Goal: Information Seeking & Learning: Learn about a topic

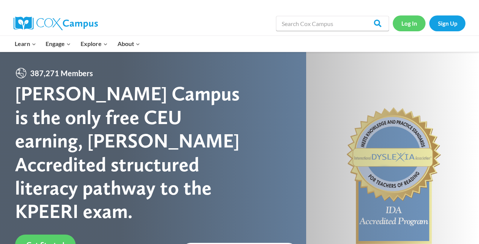
click at [399, 22] on link "Log In" at bounding box center [409, 22] width 33 height 15
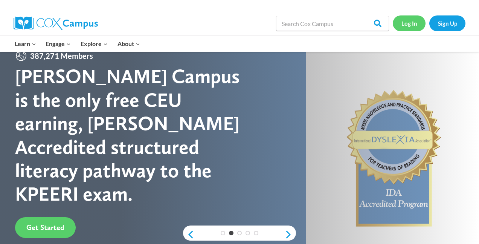
scroll to position [27, 0]
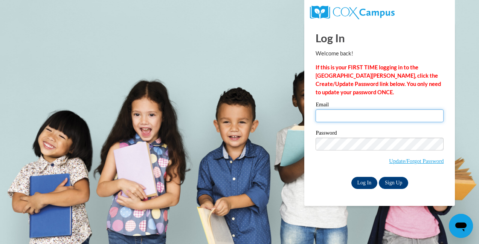
type input "shaltamimi89@outlook.com"
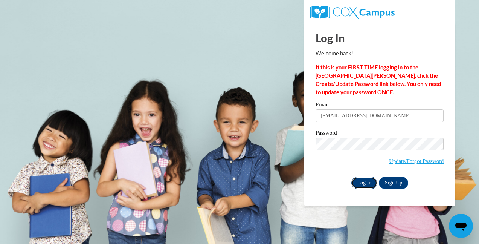
click at [362, 183] on input "Log In" at bounding box center [364, 183] width 26 height 12
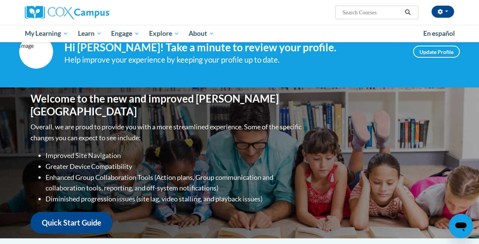
scroll to position [29, 0]
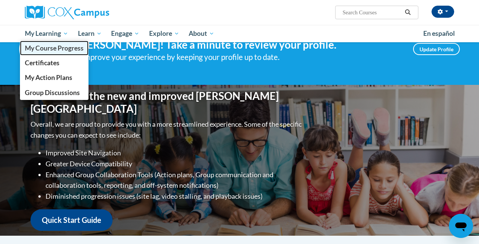
click at [65, 47] on span "My Course Progress" at bounding box center [54, 48] width 59 height 8
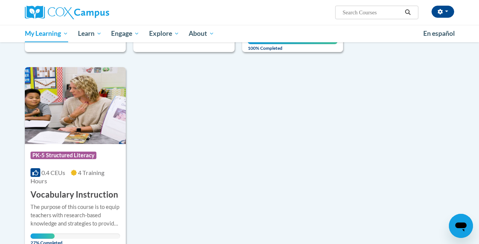
scroll to position [710, 0]
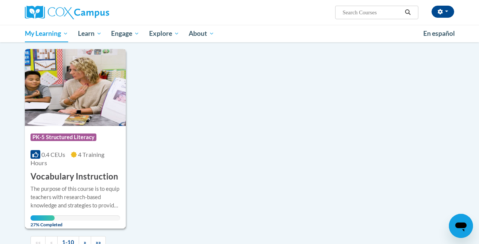
click at [74, 173] on h3 "Vocabulary Instruction" at bounding box center [74, 177] width 88 height 12
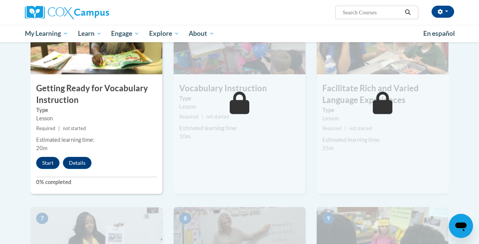
scroll to position [409, 0]
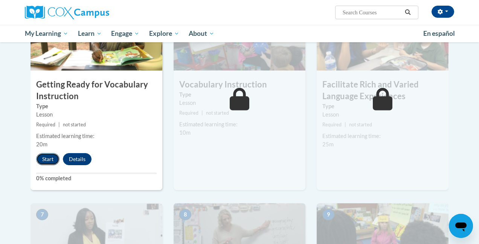
click at [47, 160] on button "Start" at bounding box center [47, 159] width 23 height 12
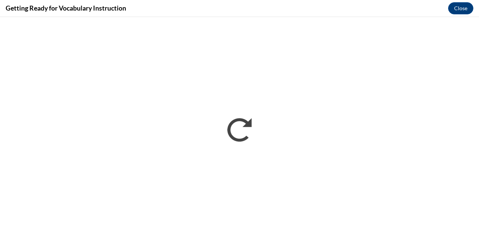
scroll to position [0, 0]
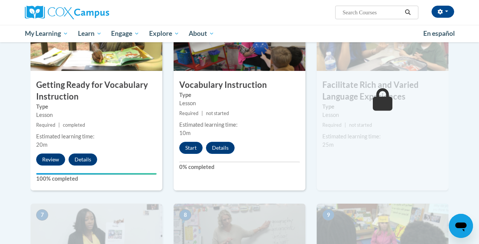
scroll to position [410, 0]
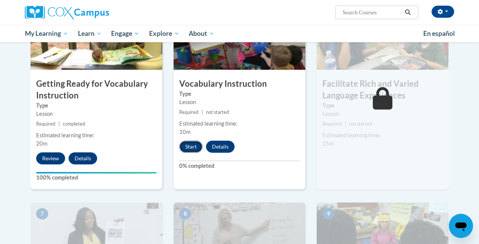
click at [197, 148] on button "Start" at bounding box center [190, 146] width 23 height 12
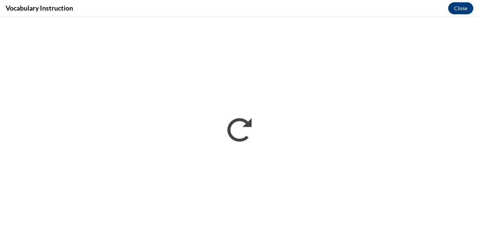
scroll to position [0, 0]
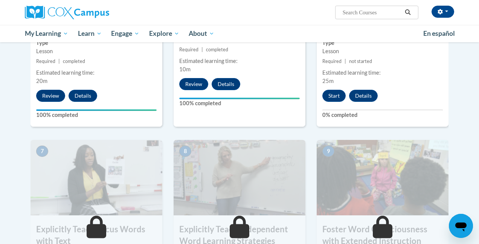
scroll to position [474, 0]
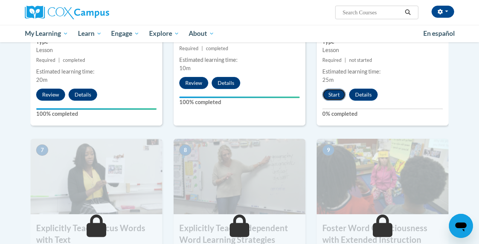
click at [334, 92] on button "Start" at bounding box center [333, 94] width 23 height 12
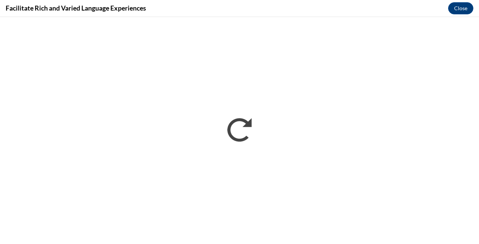
scroll to position [0, 0]
